Goal: Entertainment & Leisure: Browse casually

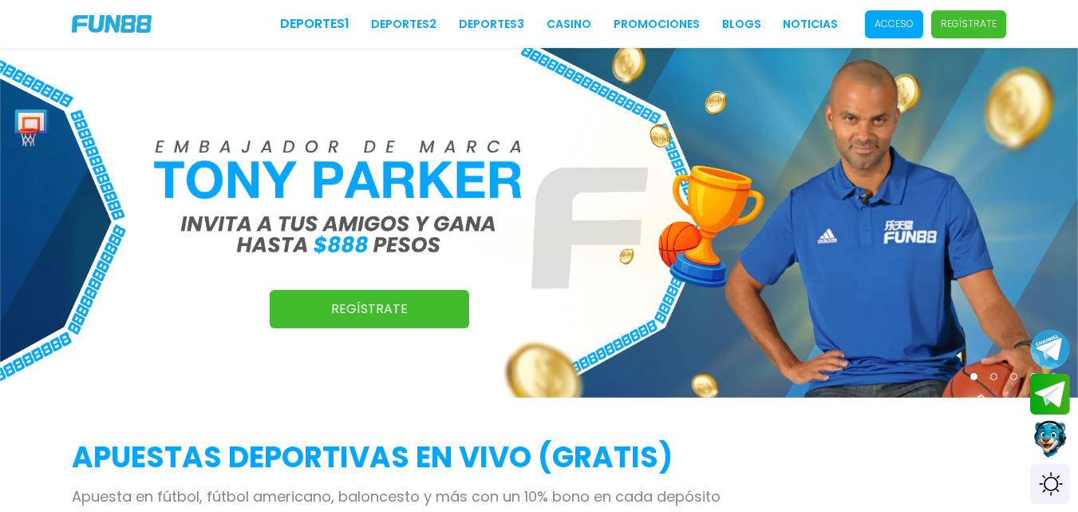
click at [892, 22] on p "Acceso" at bounding box center [894, 24] width 39 height 14
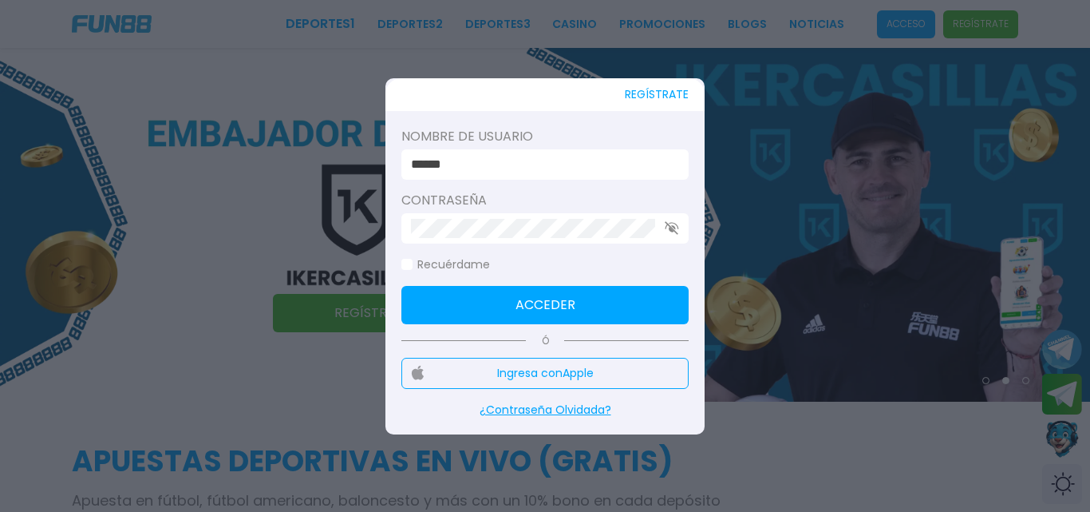
click at [516, 170] on input "******" at bounding box center [540, 164] width 259 height 19
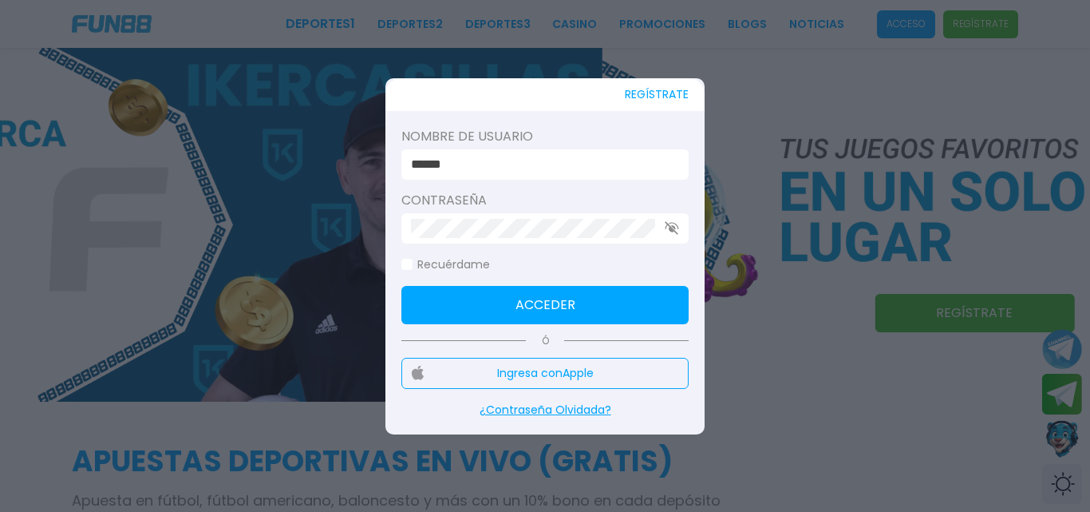
click at [475, 319] on button "Acceder" at bounding box center [544, 305] width 287 height 38
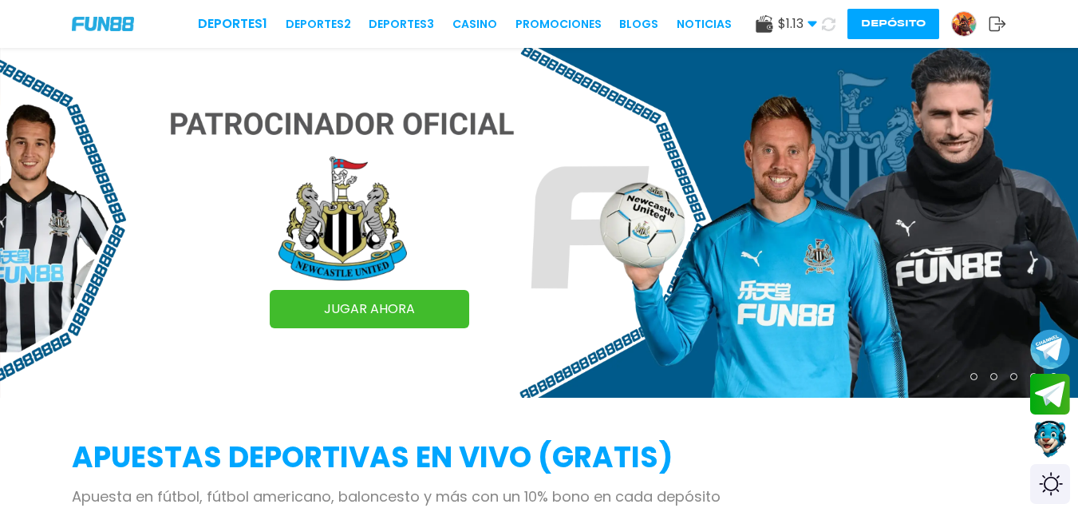
click at [963, 19] on img at bounding box center [964, 24] width 24 height 24
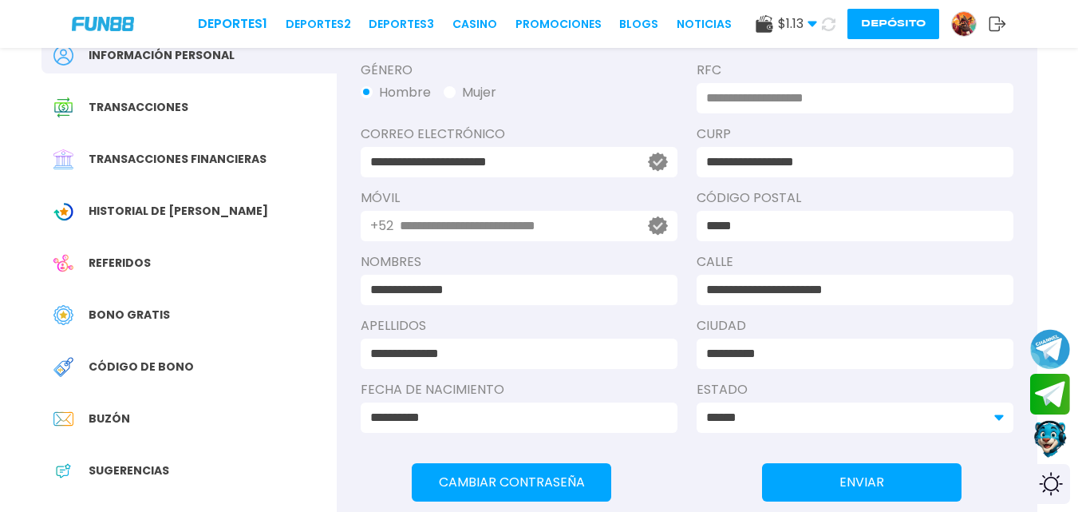
scroll to position [157, 0]
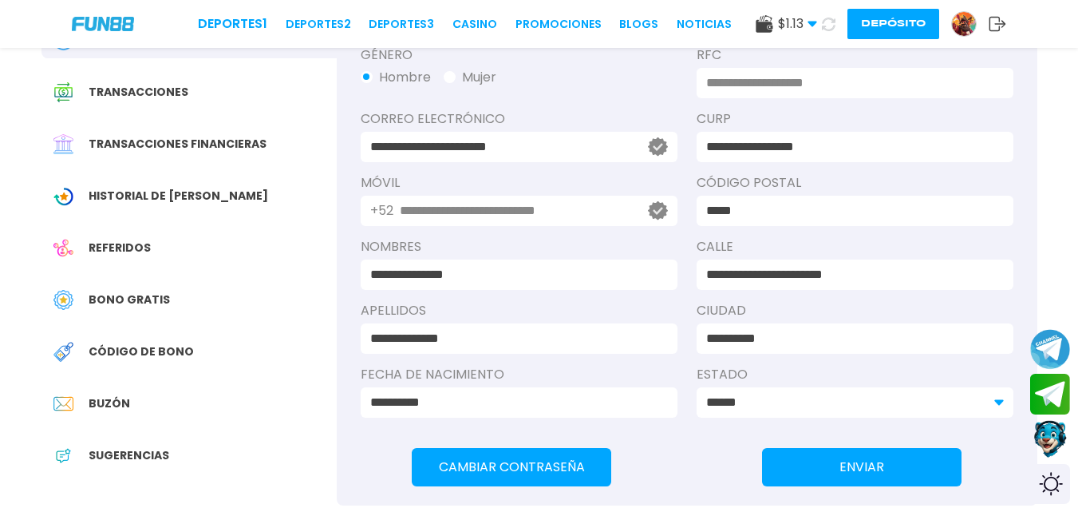
click at [183, 192] on span "Historial de [PERSON_NAME]" at bounding box center [179, 196] width 180 height 17
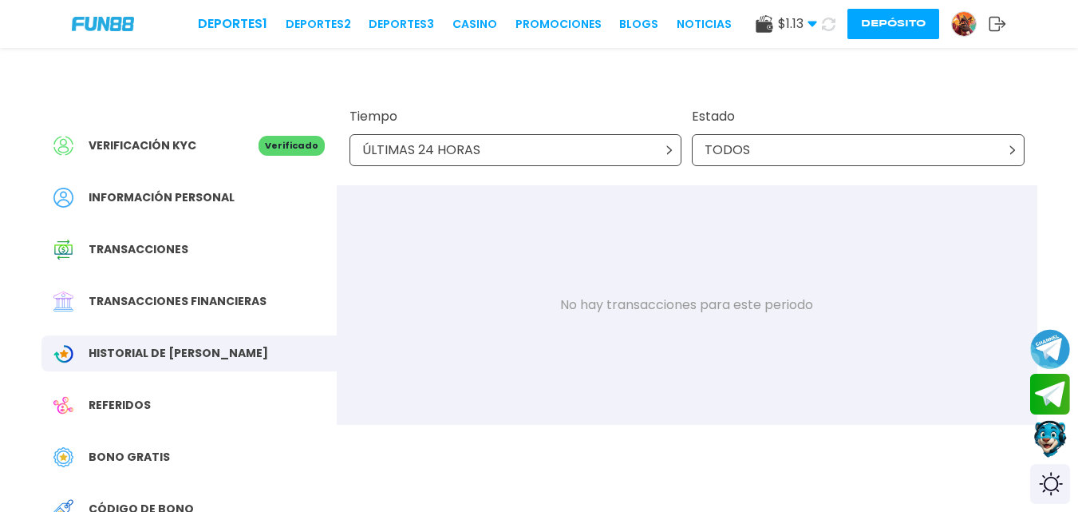
click at [556, 154] on div "ÚLTIMAS 24 HORAS" at bounding box center [516, 150] width 333 height 32
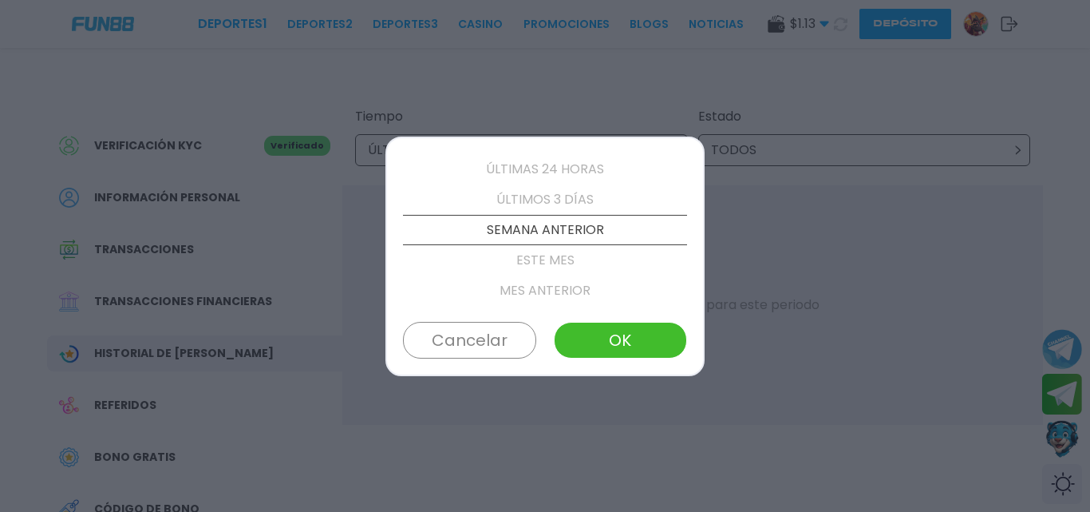
click at [563, 257] on p "ESTE MES" at bounding box center [545, 260] width 284 height 30
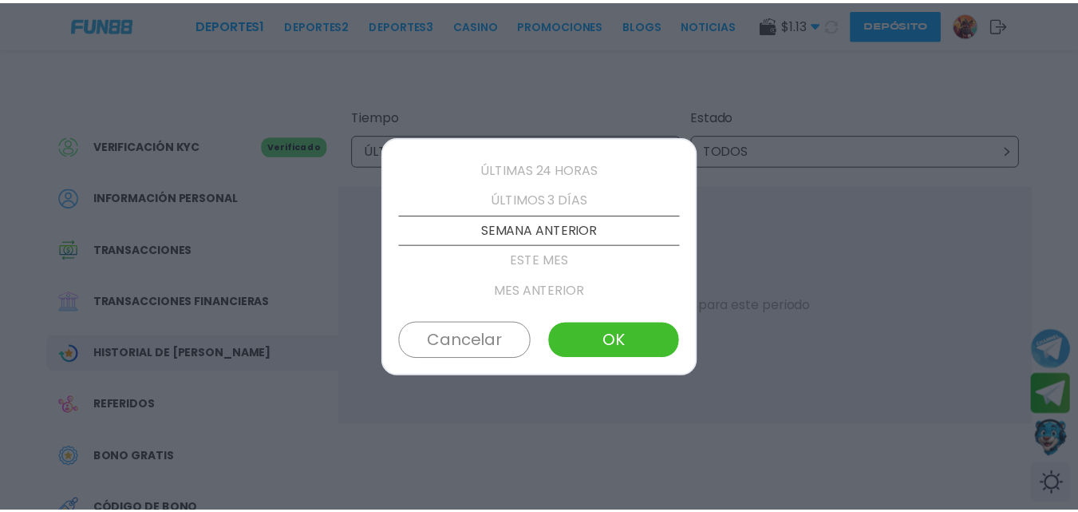
scroll to position [91, 0]
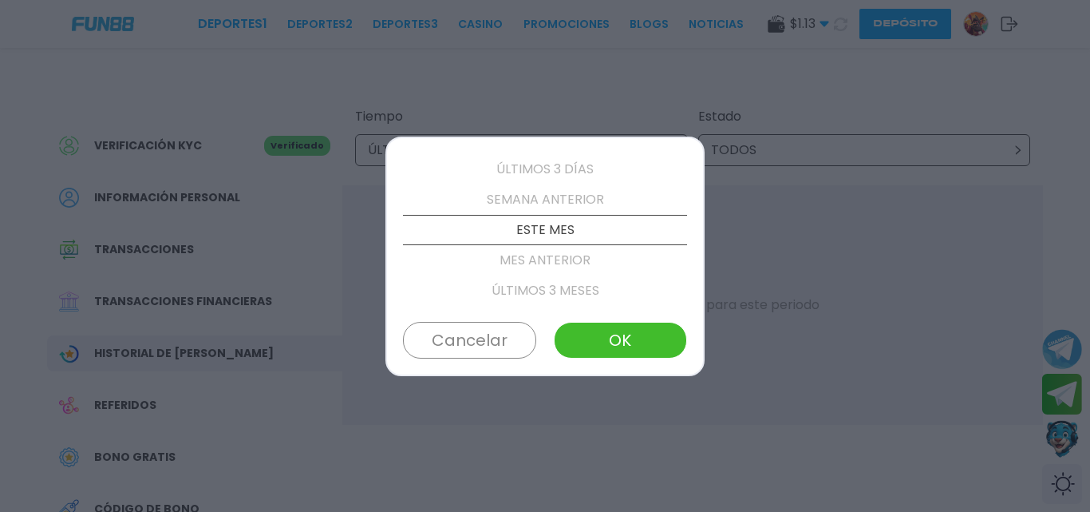
click at [615, 339] on button "OK" at bounding box center [620, 340] width 133 height 37
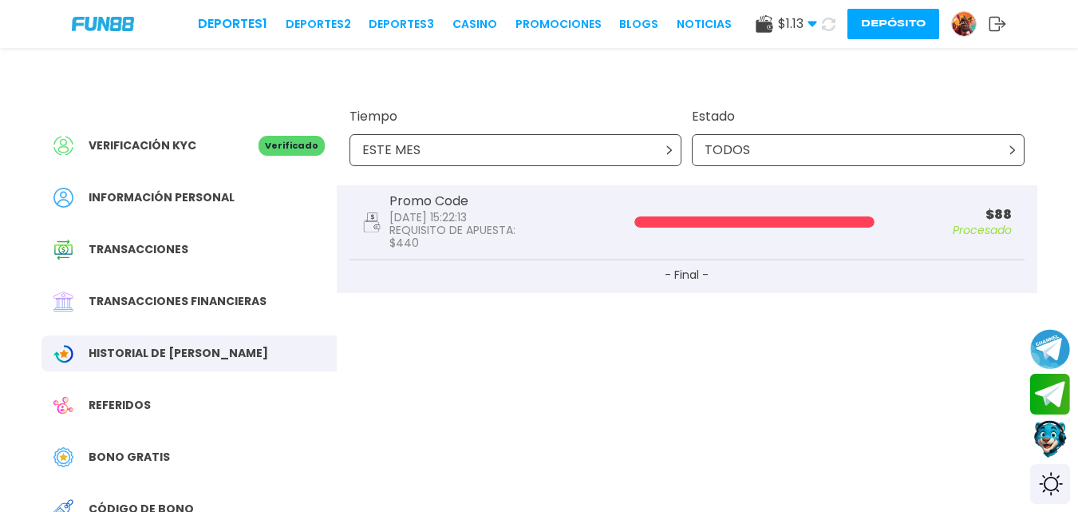
click at [889, 32] on button "Depósito" at bounding box center [894, 24] width 92 height 30
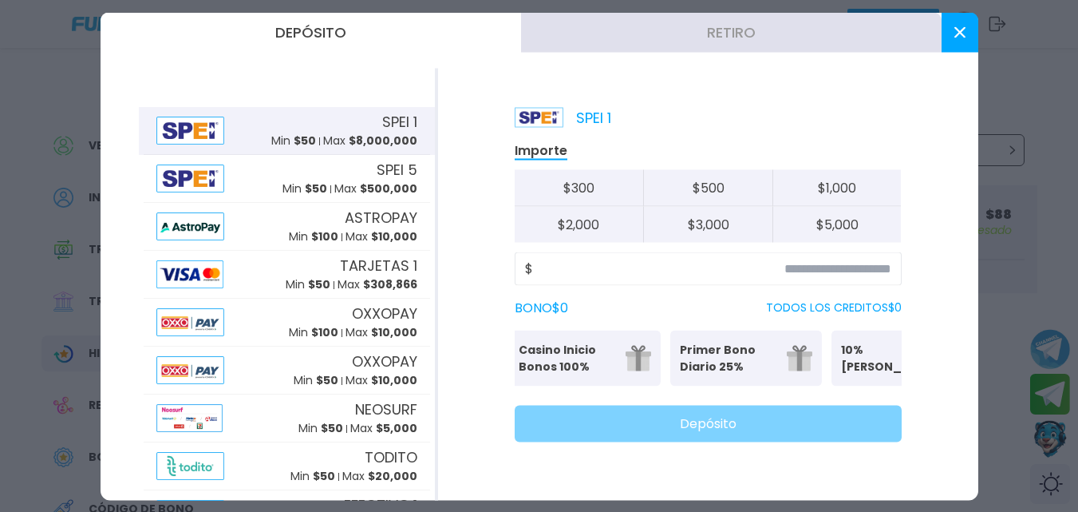
scroll to position [0, 0]
click at [961, 34] on use at bounding box center [959, 31] width 11 height 11
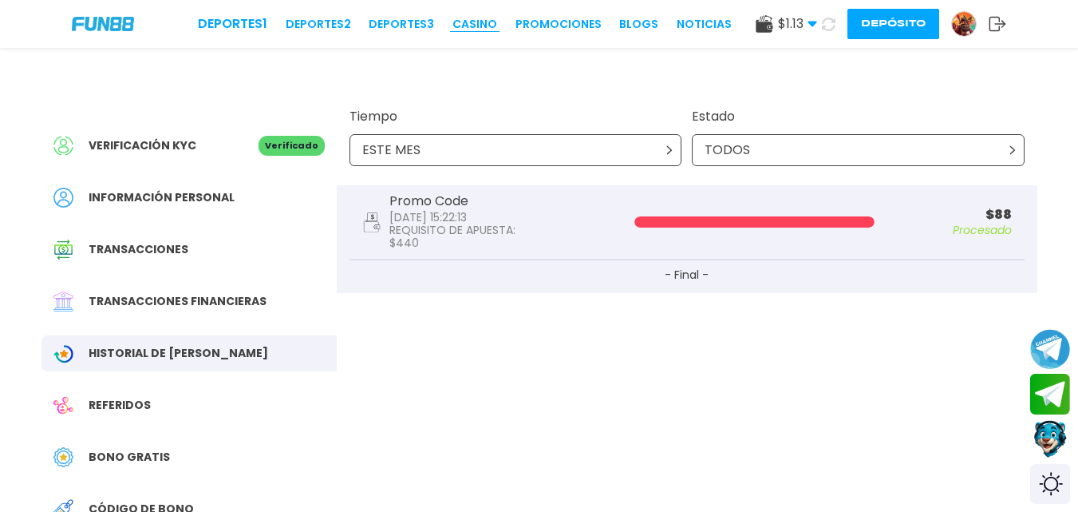
click at [489, 26] on link "CASINO" at bounding box center [475, 24] width 45 height 17
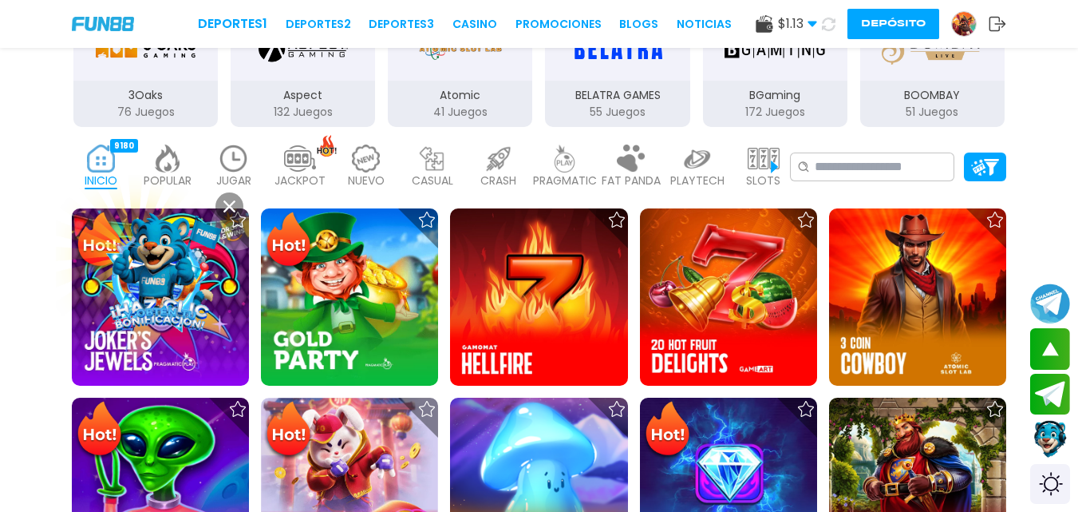
scroll to position [431, 0]
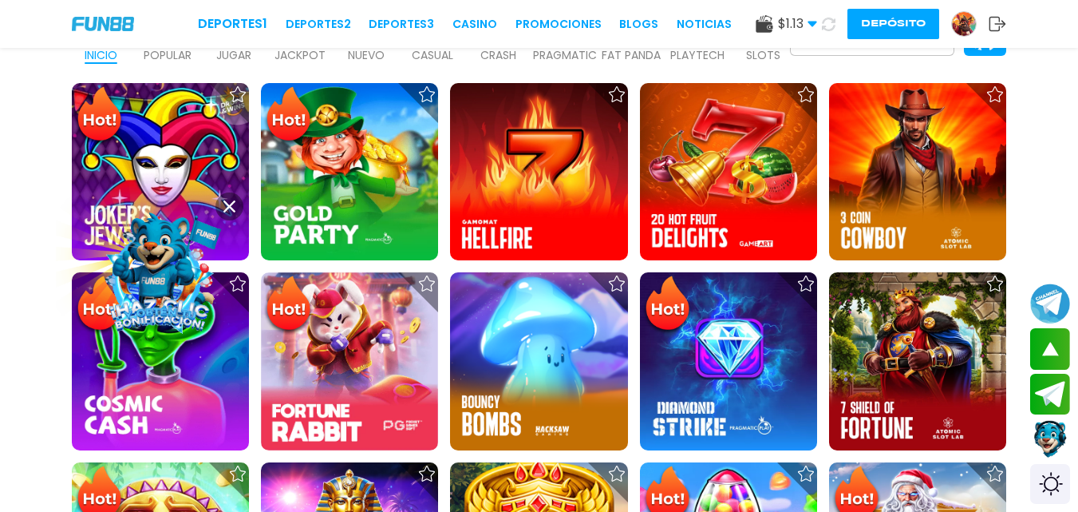
click at [228, 208] on use at bounding box center [229, 206] width 12 height 12
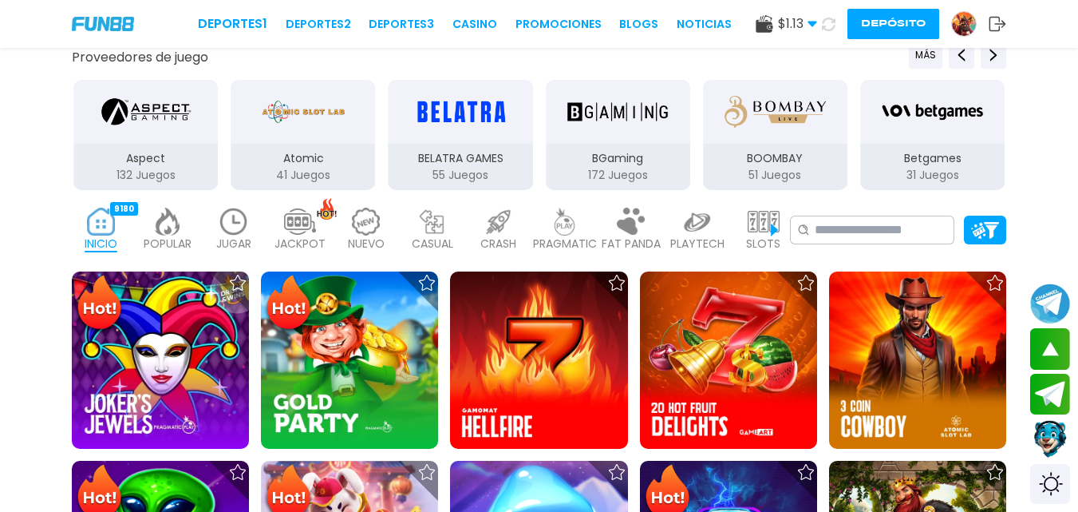
scroll to position [227, 0]
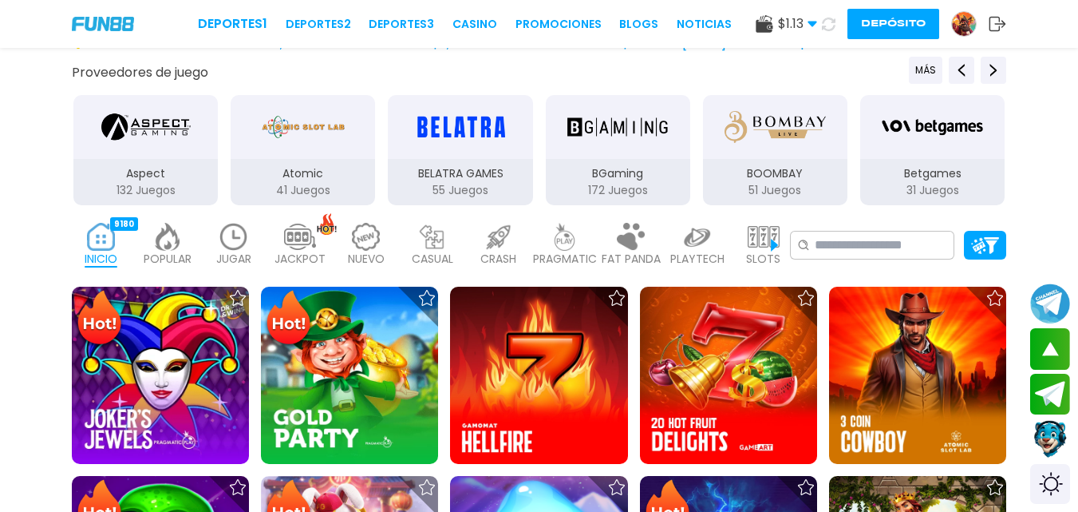
click at [208, 247] on div "JUGAR 0" at bounding box center [233, 245] width 58 height 64
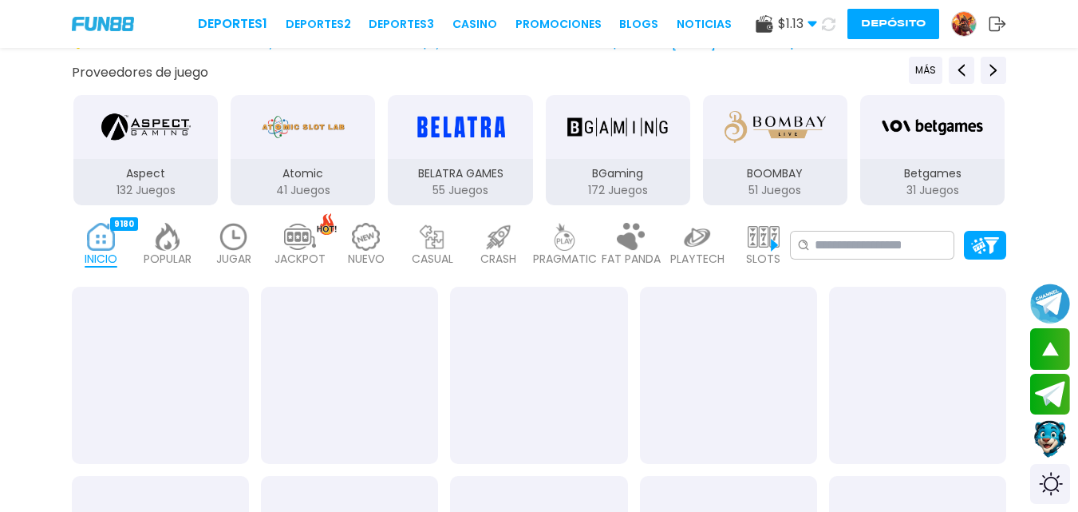
click at [227, 250] on img at bounding box center [234, 237] width 32 height 28
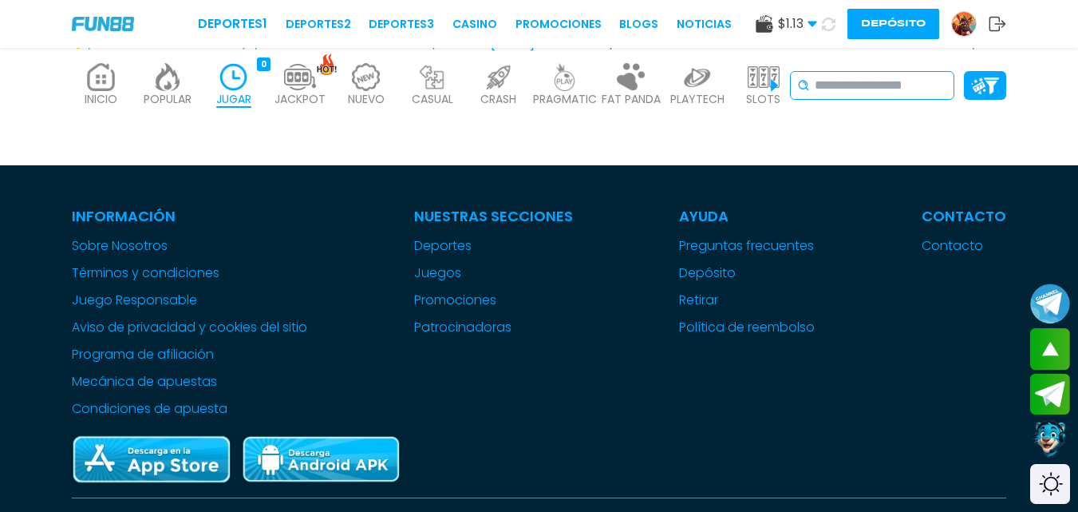
click at [868, 81] on input at bounding box center [881, 85] width 132 height 19
click at [186, 77] on div "POPULAR 40" at bounding box center [167, 85] width 58 height 64
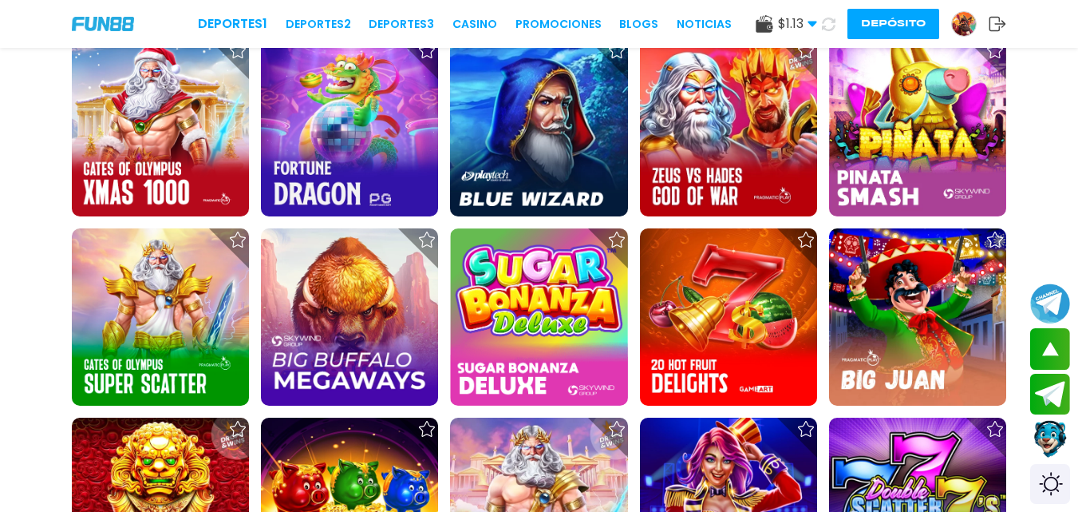
scroll to position [1137, 0]
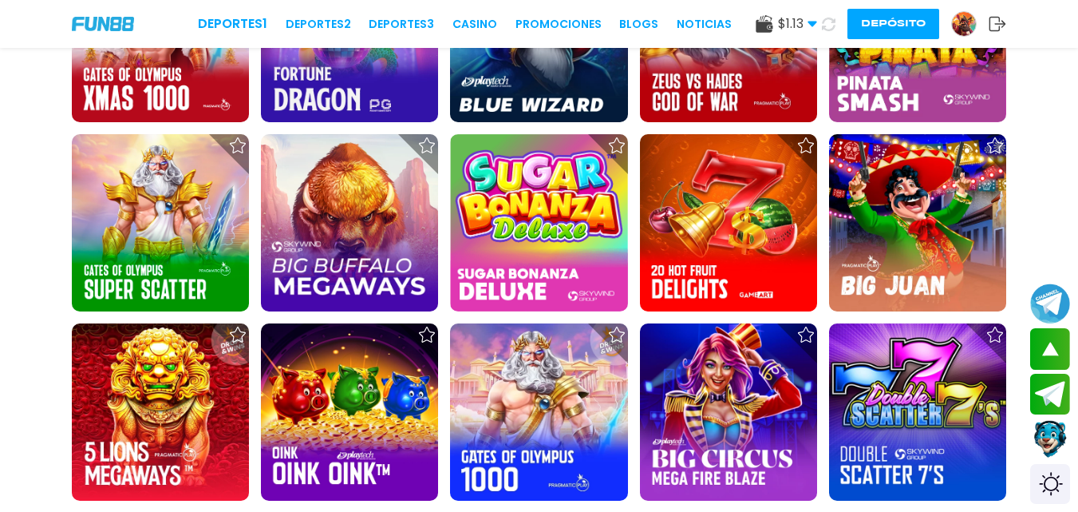
click at [1078, 272] on html "Deportes 1 Deportes 2 Deportes 3 CASINO Promociones BLOGS NOTICIAS $ 1.13 Diner…" at bounding box center [539, 291] width 1078 height 2857
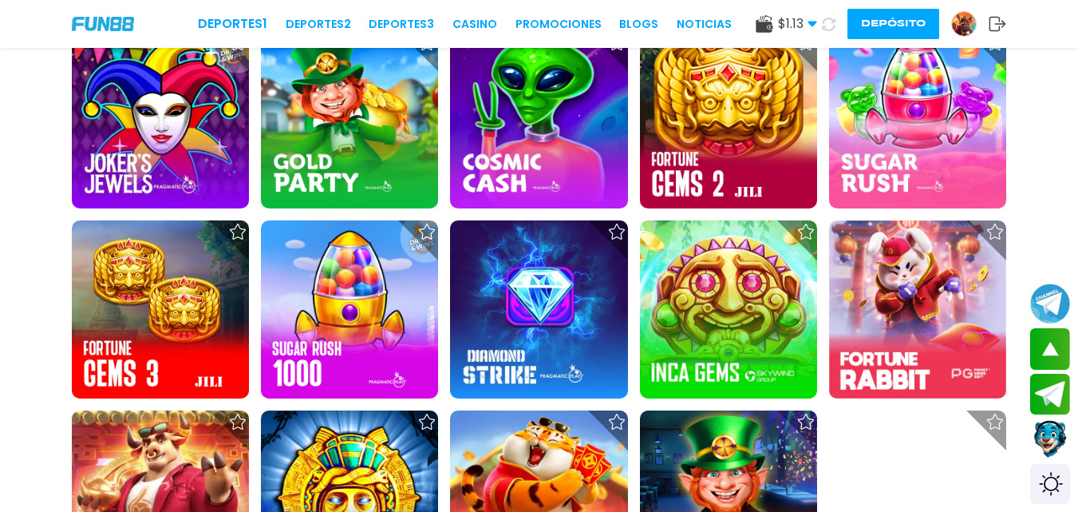
scroll to position [672, 0]
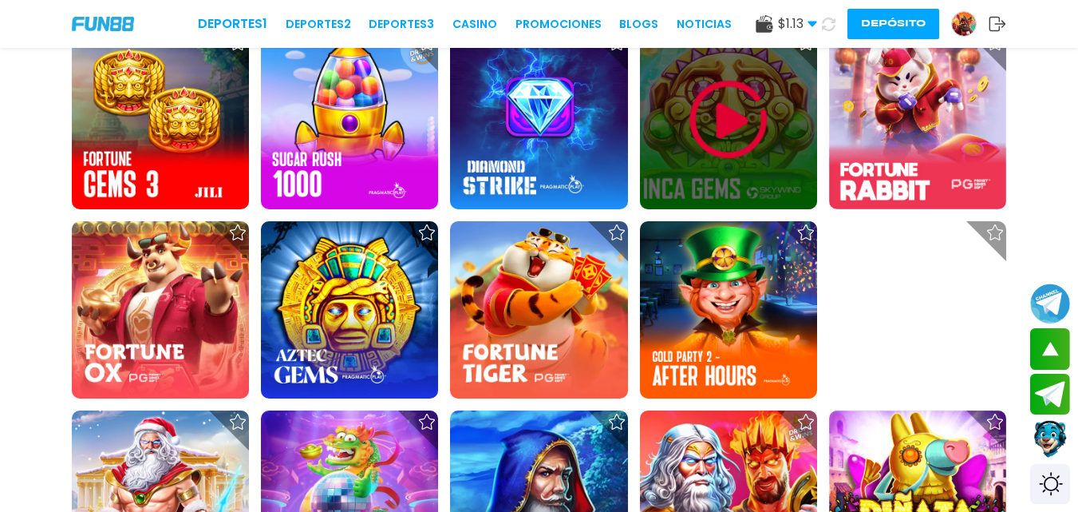
click at [732, 120] on img at bounding box center [729, 120] width 96 height 96
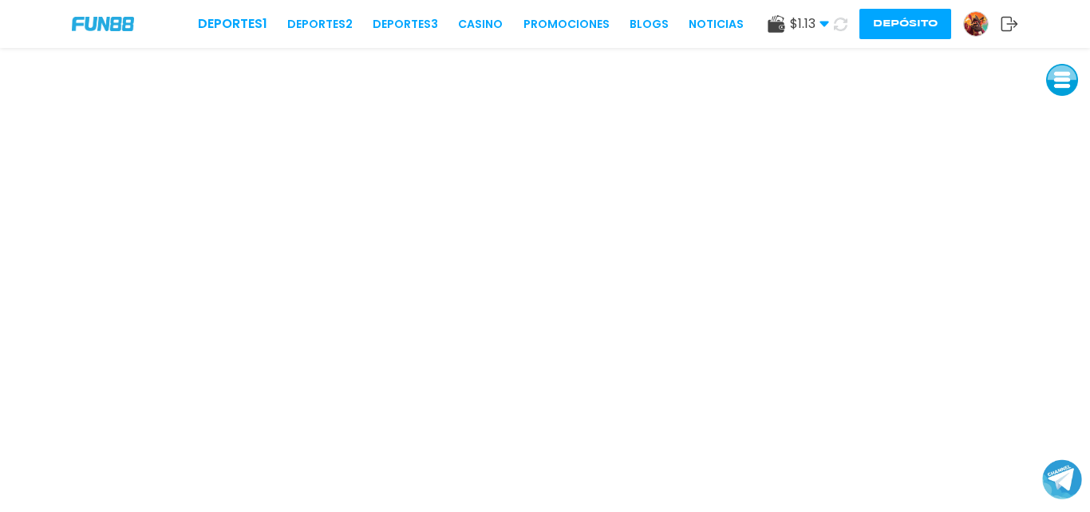
click at [1003, 27] on use at bounding box center [1010, 24] width 17 height 14
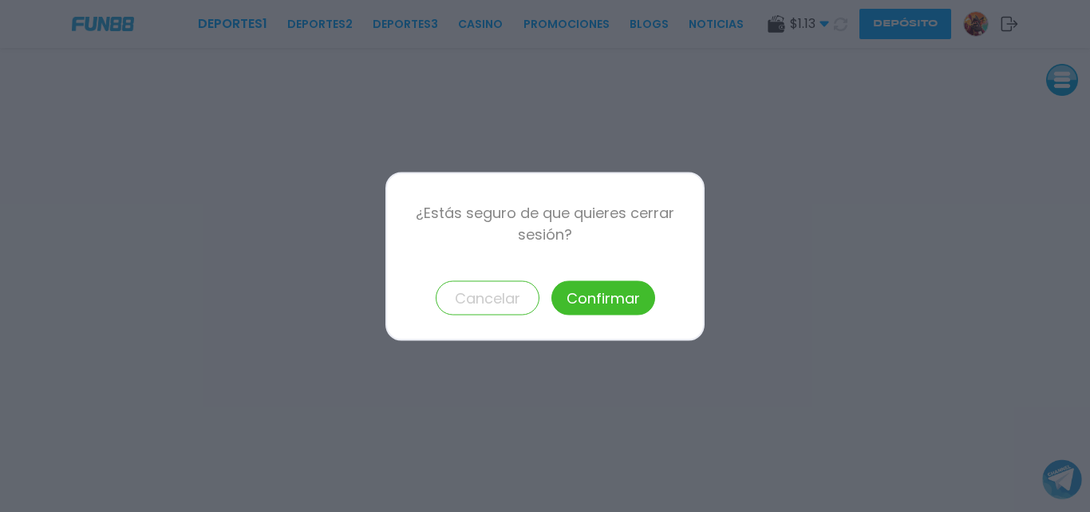
click at [609, 295] on button "Confirmar" at bounding box center [604, 297] width 104 height 34
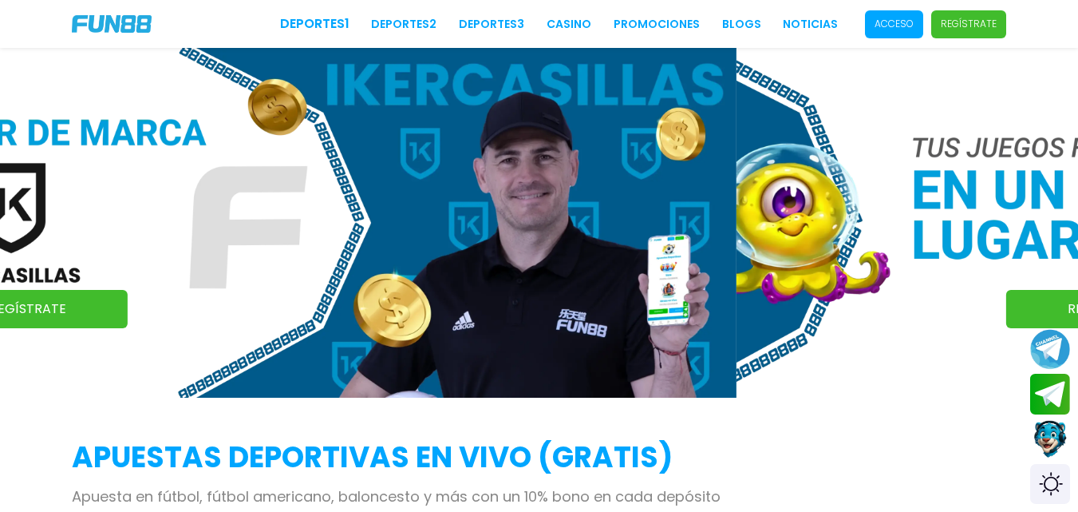
click at [879, 20] on p "Acceso" at bounding box center [894, 24] width 39 height 14
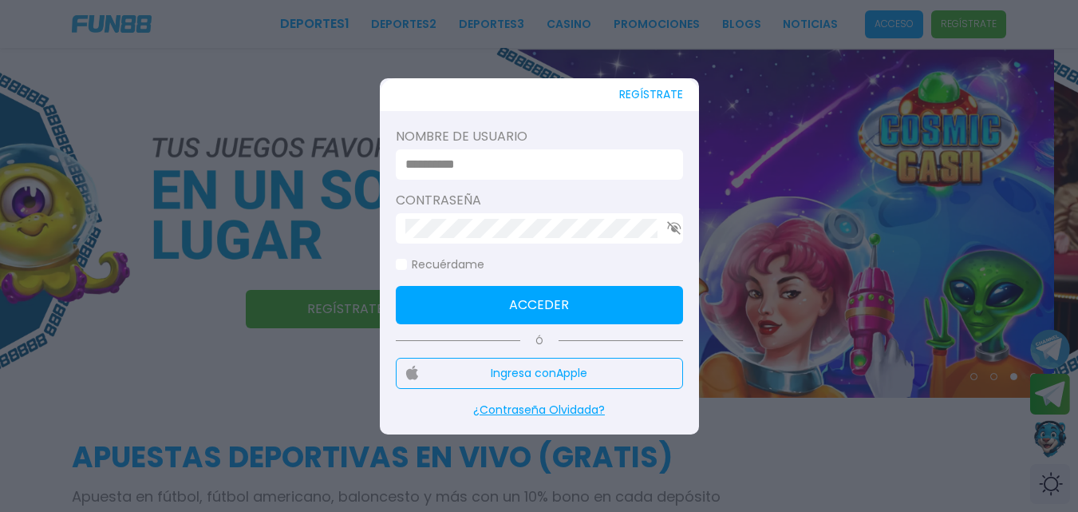
type input "******"
drag, startPoint x: 842, startPoint y: 49, endPoint x: 455, endPoint y: 170, distance: 405.4
click at [455, 170] on input "******" at bounding box center [534, 164] width 259 height 19
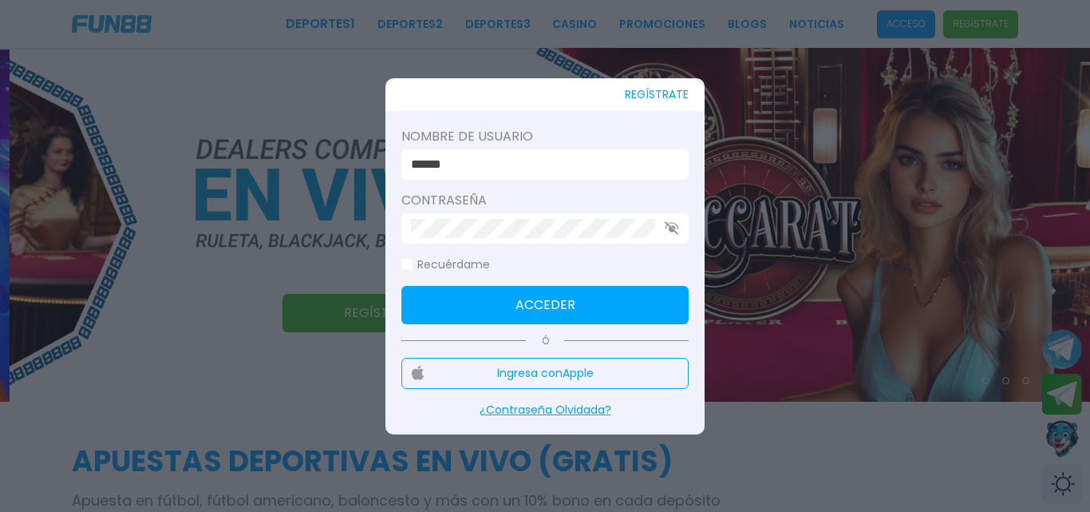
click at [508, 167] on input "******" at bounding box center [540, 164] width 259 height 19
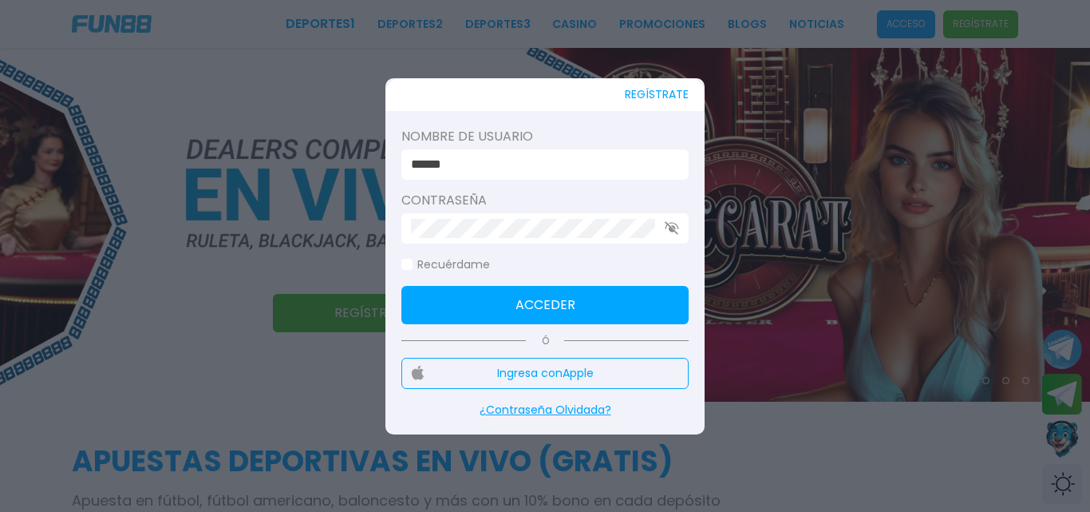
click at [540, 297] on button "Acceder" at bounding box center [544, 305] width 287 height 38
